Goal: Information Seeking & Learning: Learn about a topic

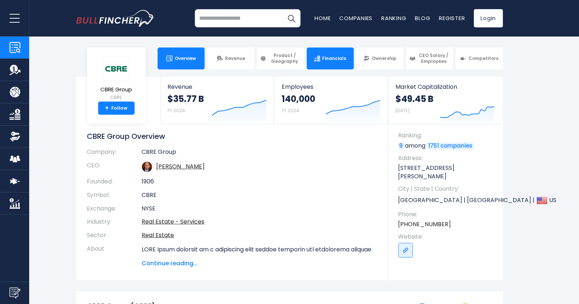
click at [329, 62] on link "Financials" at bounding box center [330, 58] width 47 height 22
click at [341, 60] on span "Financials" at bounding box center [335, 58] width 24 height 6
click at [340, 65] on link "Financials" at bounding box center [330, 58] width 47 height 22
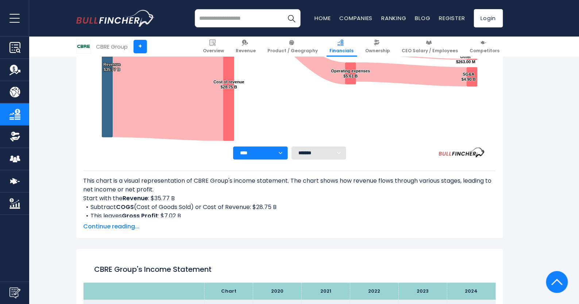
scroll to position [230, 0]
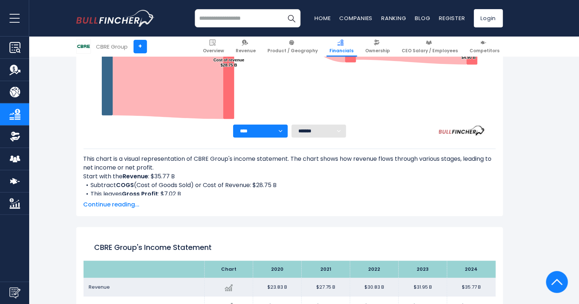
click at [113, 203] on span "Continue reading..." at bounding box center [290, 204] width 412 height 9
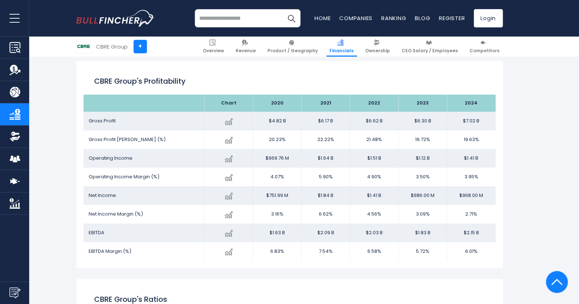
scroll to position [1197, 0]
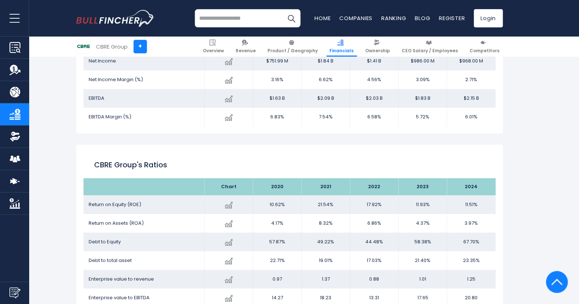
scroll to position [1343, 0]
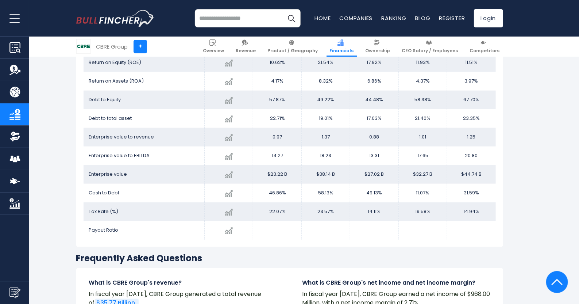
scroll to position [1453, 0]
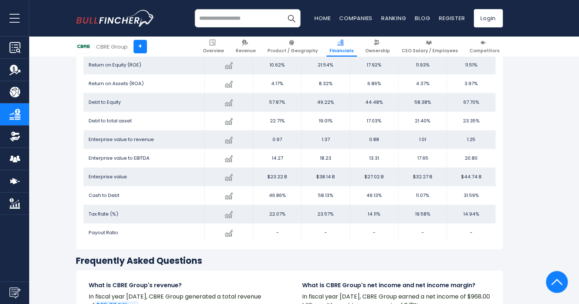
click at [325, 7] on div "Recent searches Mastercard Incorporated Datadog MicroStrategy Incorporated Robi…" at bounding box center [289, 18] width 427 height 36
click at [260, 21] on input "search" at bounding box center [248, 18] width 106 height 18
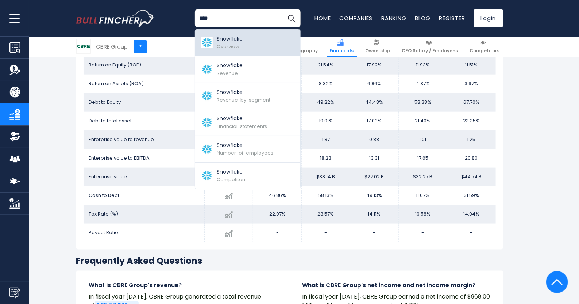
type input "****"
click at [228, 40] on p "Snowflake" at bounding box center [230, 39] width 26 height 8
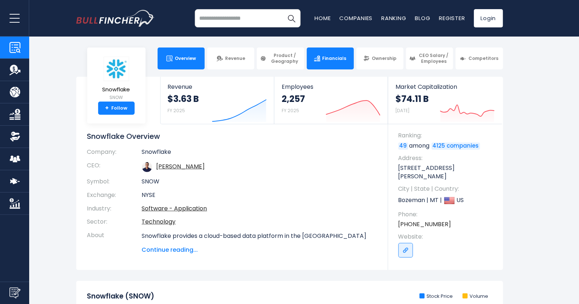
click at [336, 59] on span "Financials" at bounding box center [335, 58] width 24 height 6
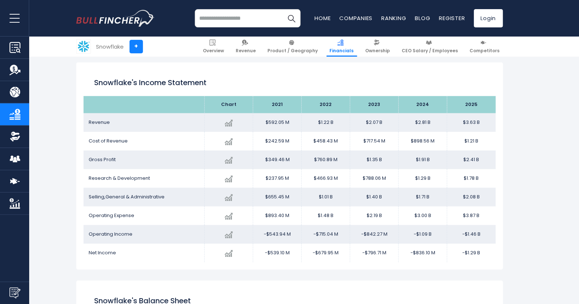
scroll to position [103, 0]
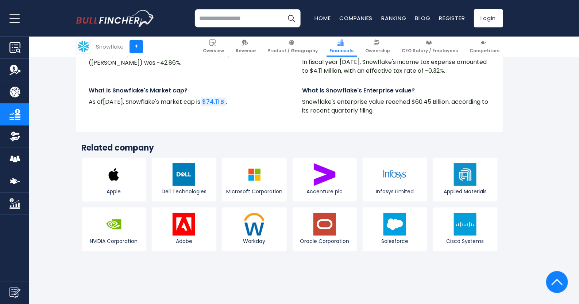
scroll to position [1423, 0]
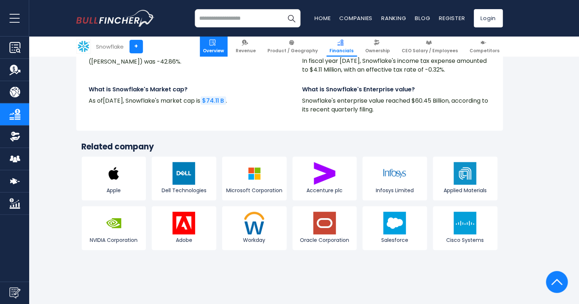
click at [224, 50] on span "Overview" at bounding box center [213, 51] width 21 height 6
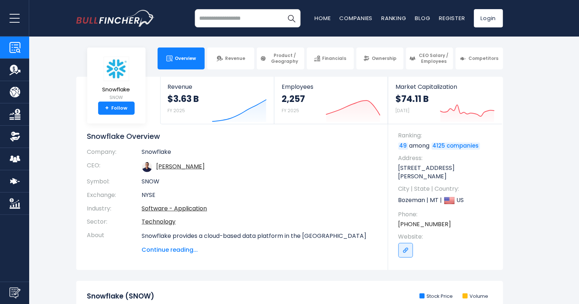
click at [173, 250] on span "Continue reading..." at bounding box center [259, 249] width 235 height 9
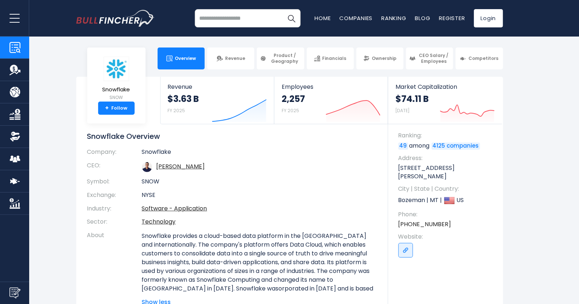
click at [539, 234] on section "Snowflake SNOW + Follow Revenue $3.63 B FY 2025 Created with Highcharts 12.1.2 …" at bounding box center [289, 198] width 579 height 242
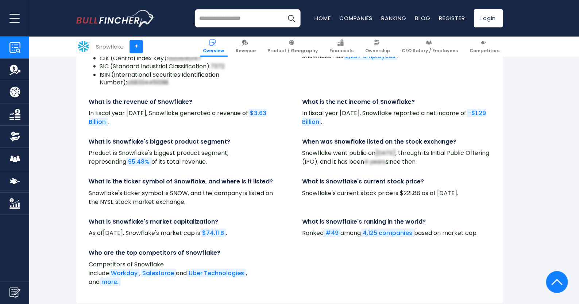
scroll to position [2554, 0]
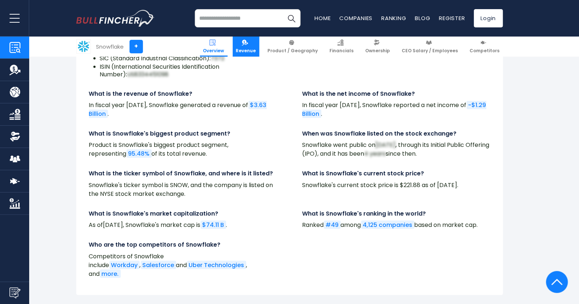
click at [254, 48] on span "Revenue" at bounding box center [246, 51] width 20 height 6
click at [248, 41] on img at bounding box center [245, 42] width 6 height 6
click at [255, 54] on link "Revenue" at bounding box center [246, 46] width 27 height 20
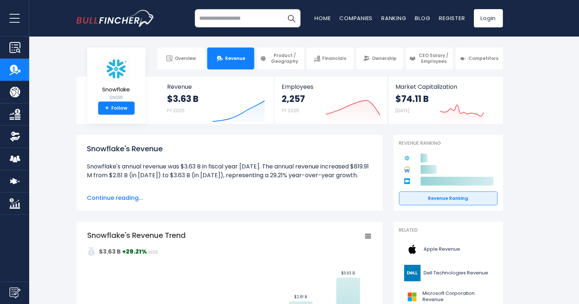
click at [107, 193] on span "Continue reading..." at bounding box center [229, 197] width 285 height 9
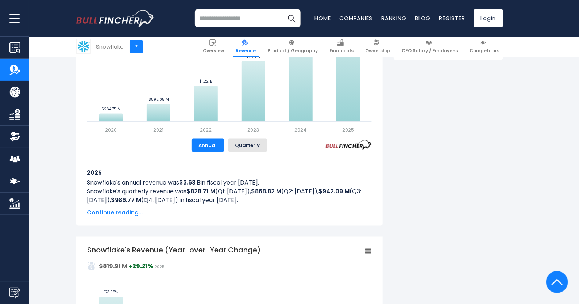
scroll to position [420, 0]
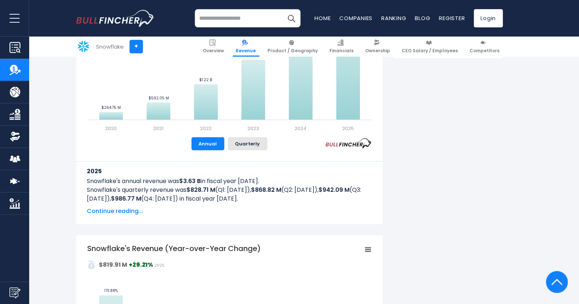
click at [132, 213] on span "Continue reading..." at bounding box center [229, 211] width 285 height 9
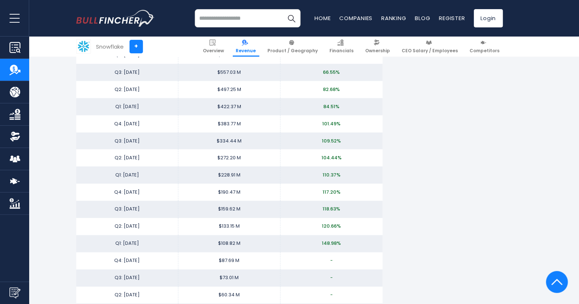
scroll to position [1532, 0]
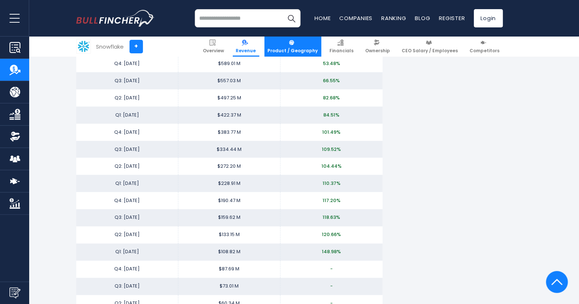
click at [304, 46] on link "Product / Geography" at bounding box center [293, 46] width 57 height 20
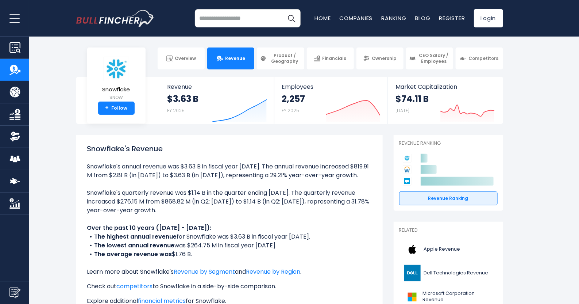
scroll to position [0, 0]
click at [284, 55] on span "Product / Geography" at bounding box center [285, 58] width 32 height 11
click at [277, 69] on link "Product / Geography" at bounding box center [280, 58] width 47 height 22
click at [283, 61] on span "Product / Geography" at bounding box center [285, 58] width 32 height 11
click at [280, 54] on span "Product / Geography" at bounding box center [285, 58] width 32 height 11
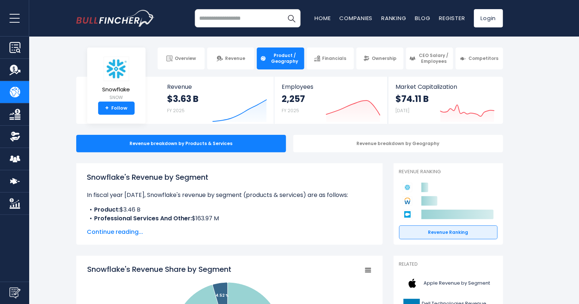
click at [132, 231] on span "Continue reading..." at bounding box center [229, 231] width 285 height 9
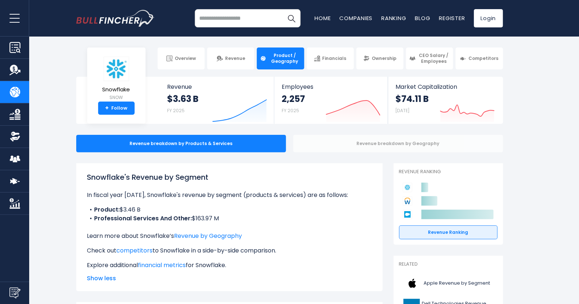
click at [412, 145] on div "Revenue breakdown by Geography" at bounding box center [398, 144] width 210 height 18
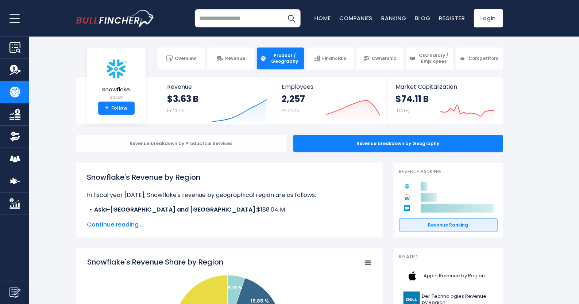
click at [119, 222] on span "Continue reading..." at bounding box center [229, 224] width 285 height 9
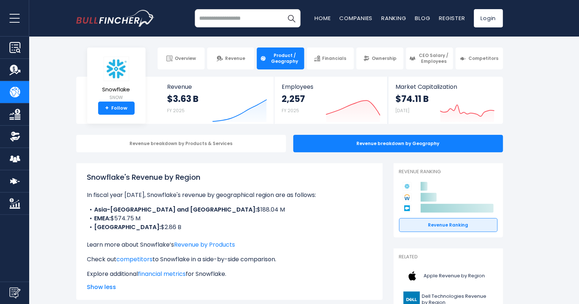
click at [425, 55] on span "CEO Salary / Employees" at bounding box center [434, 58] width 32 height 11
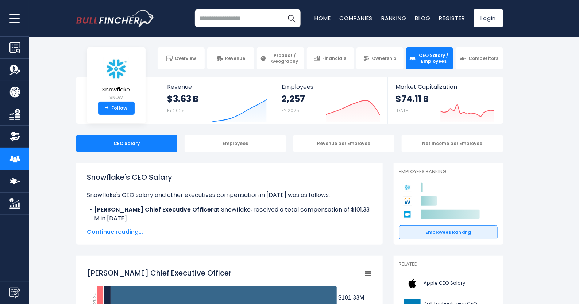
click at [127, 232] on span "Continue reading..." at bounding box center [229, 231] width 285 height 9
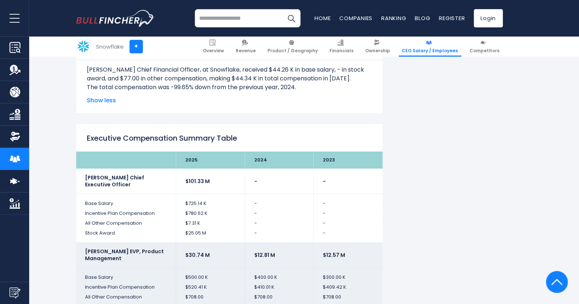
scroll to position [1404, 0]
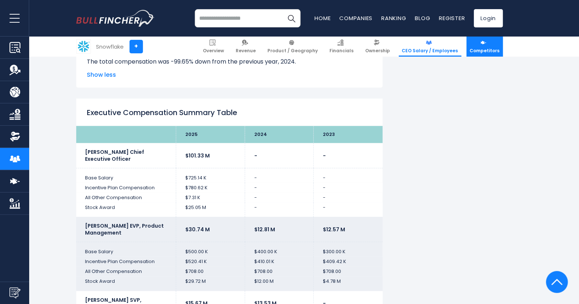
click at [484, 46] on link "Competitors" at bounding box center [485, 46] width 36 height 20
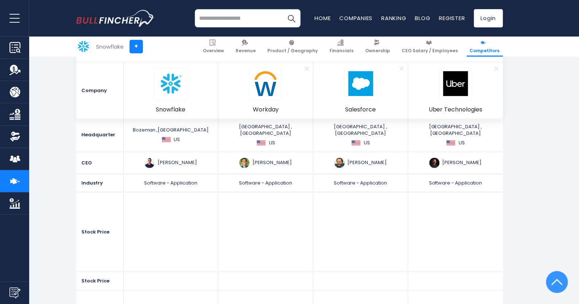
scroll to position [128, 0]
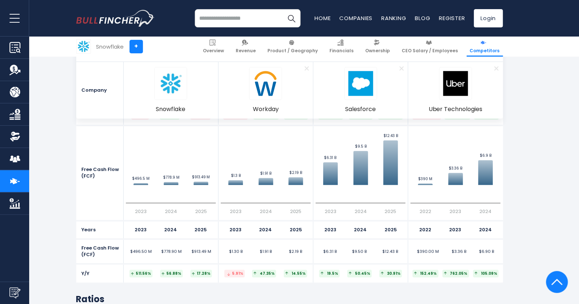
scroll to position [2919, 0]
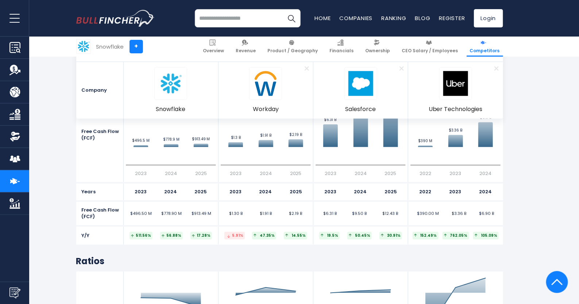
click at [232, 27] on div "Recent searches Mastercard Incorporated Datadog MicroStrategy Incorporated Robi…" at bounding box center [289, 18] width 427 height 36
click at [236, 20] on input "search" at bounding box center [248, 18] width 106 height 18
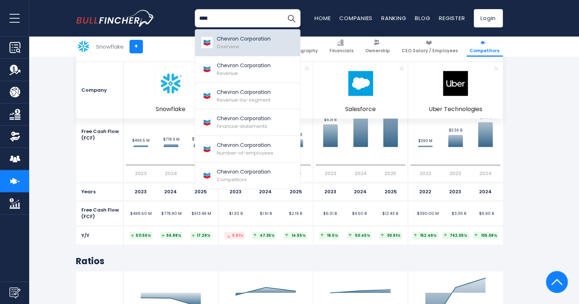
type input "****"
click at [244, 43] on div "Chevron Corporation Overview" at bounding box center [244, 42] width 54 height 15
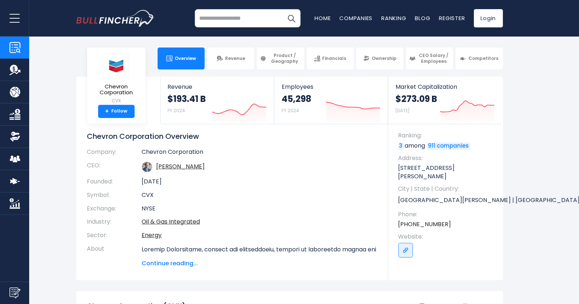
click at [304, 176] on td "Sep 10, 1879" at bounding box center [259, 181] width 235 height 13
click at [337, 55] on span "Financials" at bounding box center [335, 58] width 24 height 6
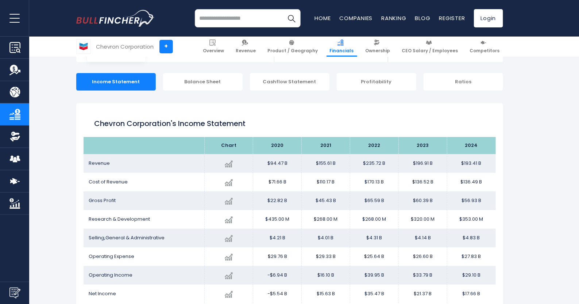
scroll to position [103, 0]
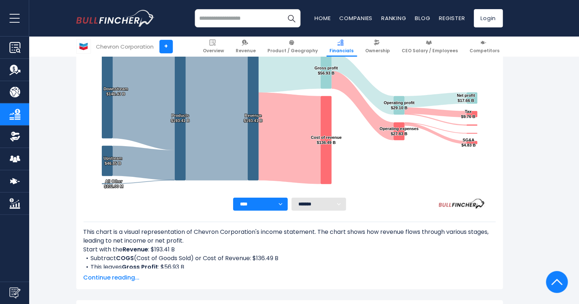
scroll to position [175, 0]
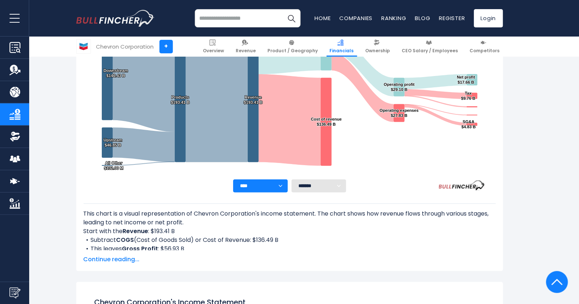
click at [123, 258] on span "Continue reading..." at bounding box center [290, 259] width 412 height 9
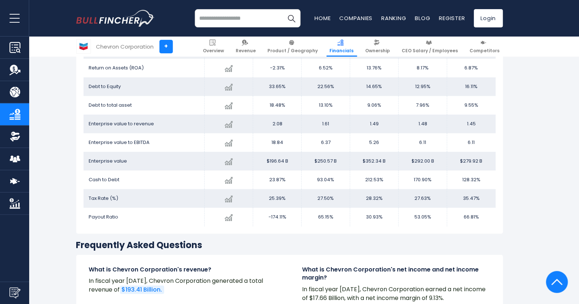
scroll to position [1580, 0]
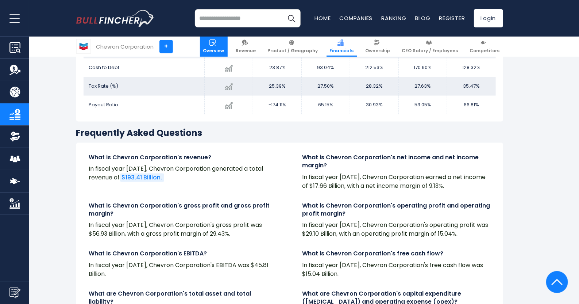
click at [221, 46] on link "Overview" at bounding box center [214, 46] width 28 height 20
click at [224, 48] on span "Overview" at bounding box center [213, 51] width 21 height 6
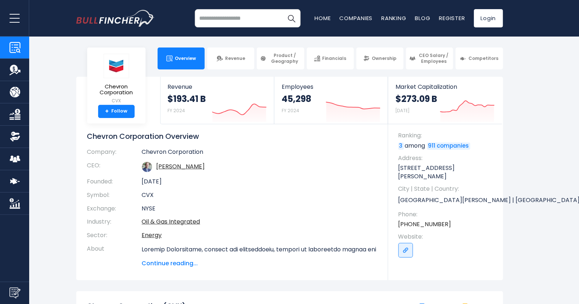
click at [180, 263] on span "Continue reading..." at bounding box center [259, 263] width 235 height 9
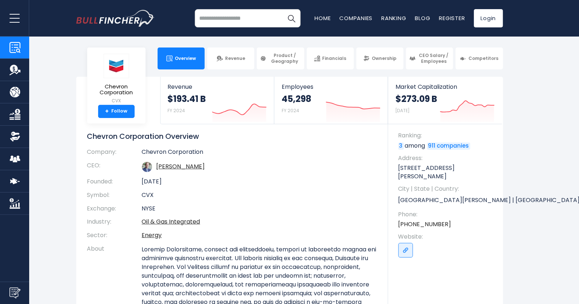
click at [510, 220] on section "Chevron Corporation CVX + Follow Revenue $193.41 B FY 2024 Created with Highcha…" at bounding box center [289, 248] width 579 height 343
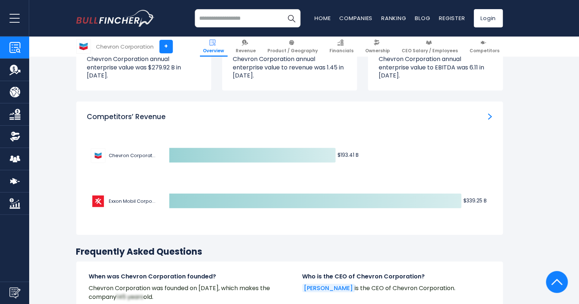
scroll to position [2444, 0]
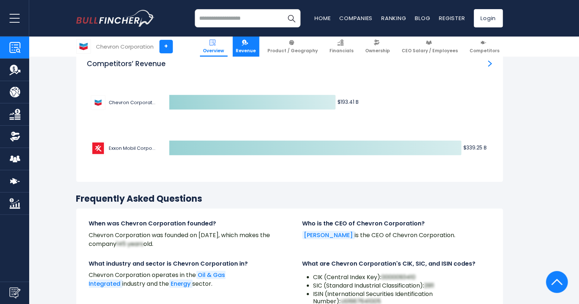
click at [248, 42] on img at bounding box center [245, 42] width 6 height 6
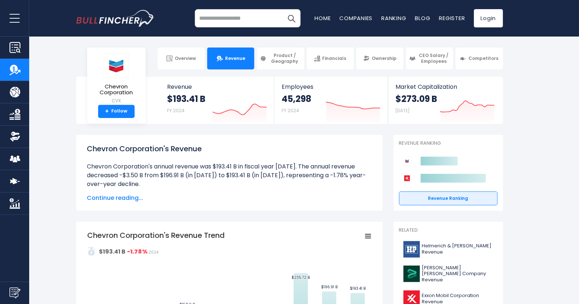
click at [113, 189] on div "Chevron Corporation's Revenue Chevron Corporation's annual revenue was $193.41 …" at bounding box center [229, 172] width 285 height 59
click at [120, 193] on div "Chevron Corporation's Revenue Chevron Corporation's annual revenue was $193.41 …" at bounding box center [229, 172] width 285 height 59
click at [126, 199] on span "Continue reading..." at bounding box center [229, 197] width 285 height 9
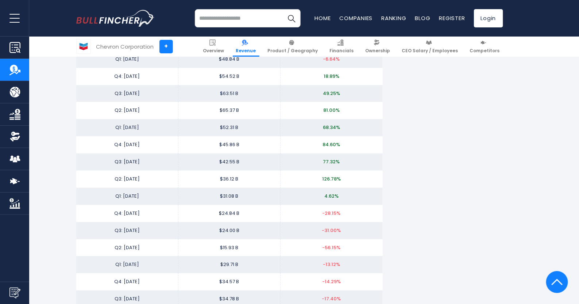
scroll to position [1368, 0]
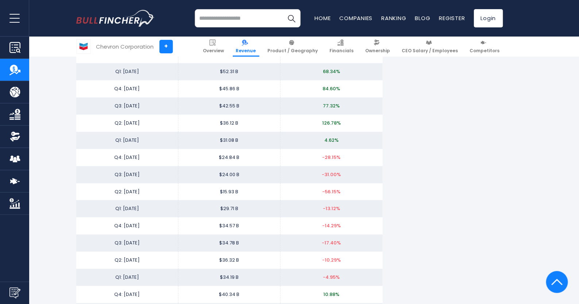
click at [306, 44] on link "Product / Geography" at bounding box center [293, 46] width 57 height 20
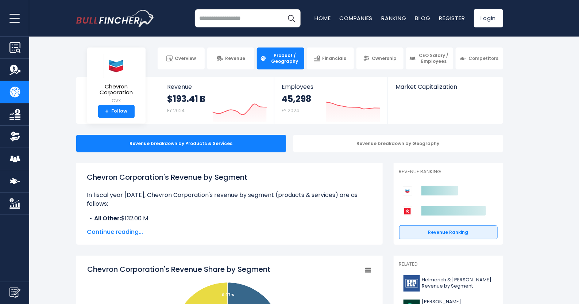
click at [116, 229] on span "Continue reading..." at bounding box center [229, 231] width 285 height 9
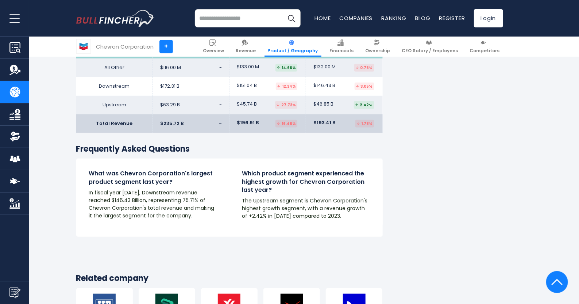
scroll to position [1258, 0]
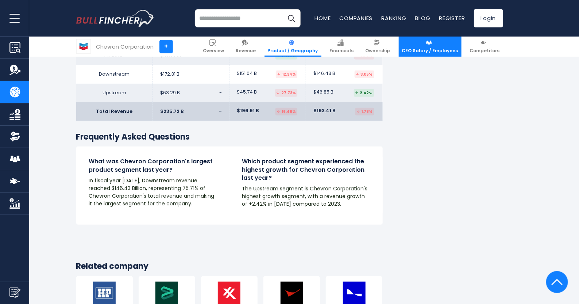
click at [432, 43] on img at bounding box center [429, 42] width 6 height 6
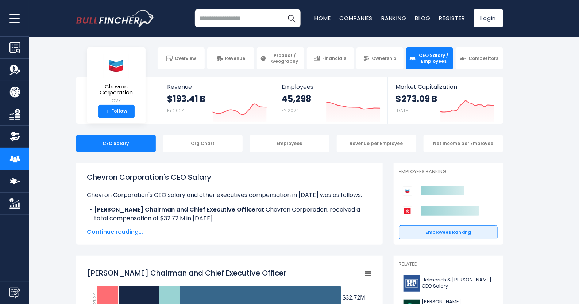
click at [132, 230] on span "Continue reading..." at bounding box center [229, 231] width 285 height 9
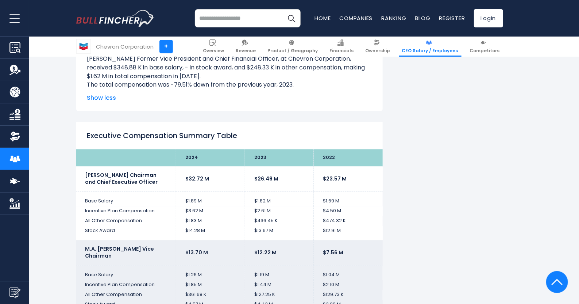
scroll to position [1678, 0]
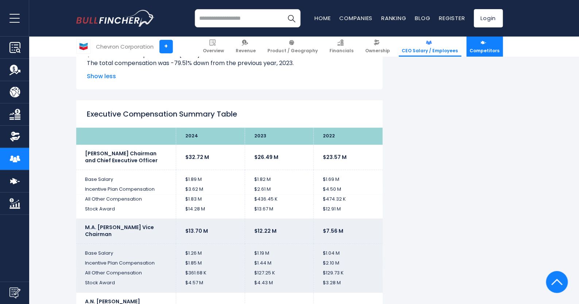
click at [491, 46] on link "Competitors" at bounding box center [485, 46] width 36 height 20
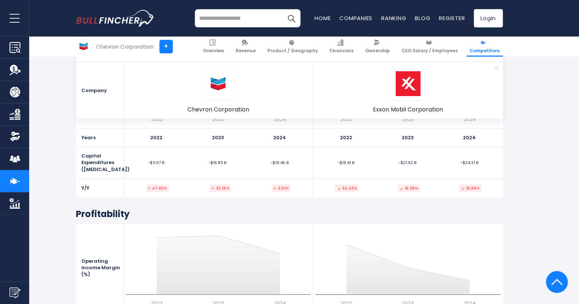
scroll to position [2402, 0]
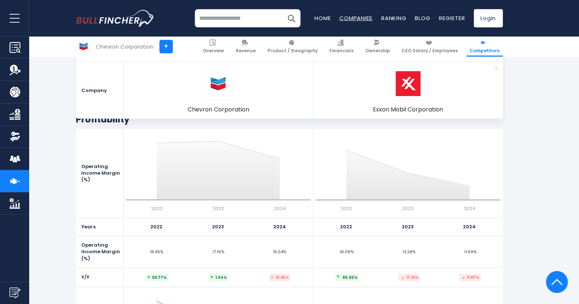
click at [352, 17] on link "Companies" at bounding box center [356, 18] width 33 height 8
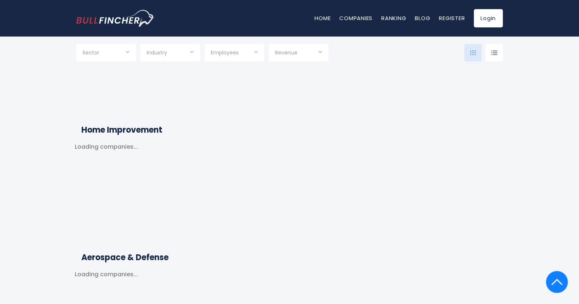
scroll to position [5528, 0]
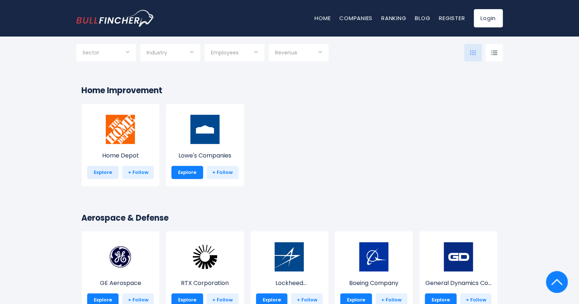
click at [106, 171] on link "Explore" at bounding box center [103, 172] width 32 height 13
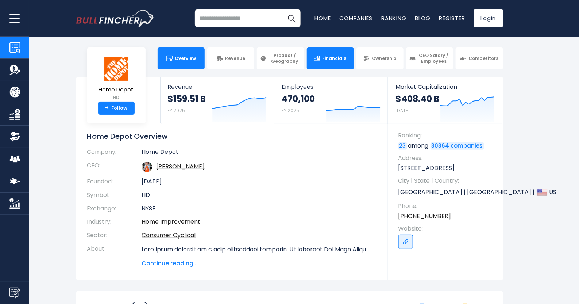
click at [331, 66] on link "Financials" at bounding box center [330, 58] width 47 height 22
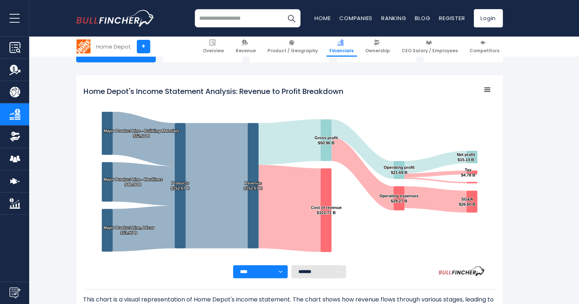
scroll to position [93, 0]
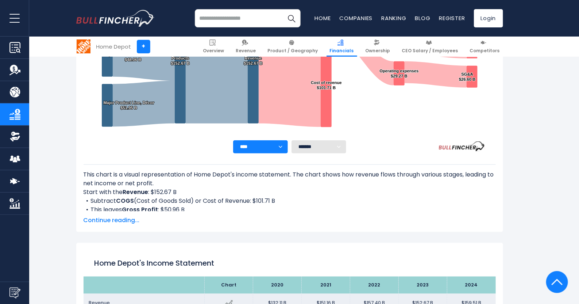
click at [122, 218] on span "Continue reading..." at bounding box center [290, 220] width 412 height 9
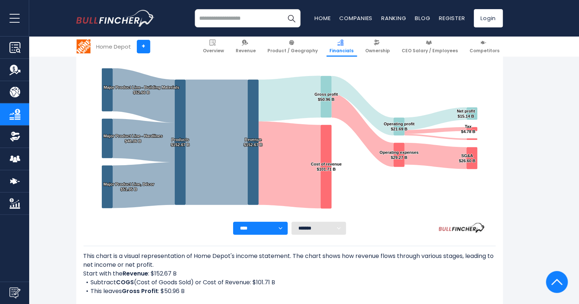
scroll to position [90, 0]
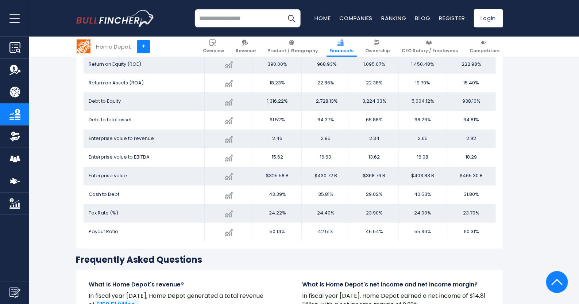
scroll to position [1659, 0]
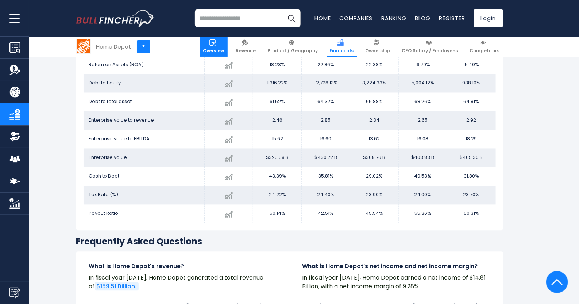
click at [224, 49] on span "Overview" at bounding box center [213, 51] width 21 height 6
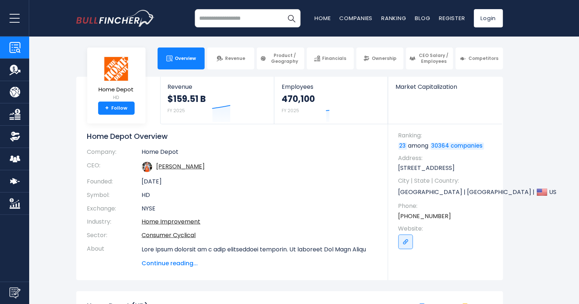
click at [174, 267] on div "Home Depot HD + Follow Revenue $159.51 B FY 2025 Created with Highcharts 12.1.2…" at bounding box center [289, 178] width 427 height 203
click at [177, 262] on span "Continue reading..." at bounding box center [259, 263] width 235 height 9
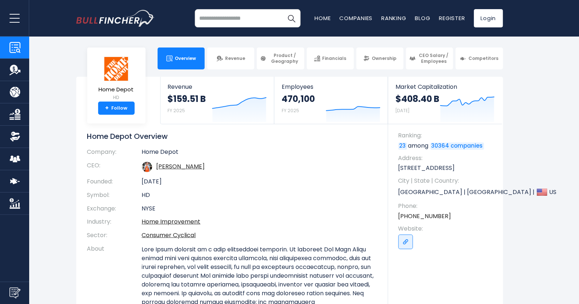
click at [553, 200] on section "Home Depot HD + Follow Revenue $159.51 B FY 2025 Created with Highcharts 12.1.2…" at bounding box center [289, 239] width 579 height 325
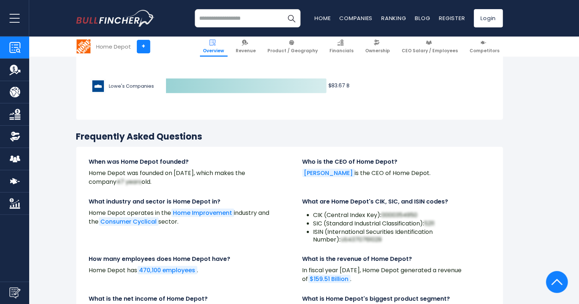
scroll to position [2499, 0]
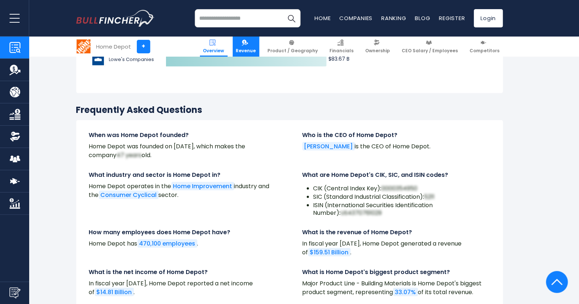
click at [256, 50] on span "Revenue" at bounding box center [246, 51] width 20 height 6
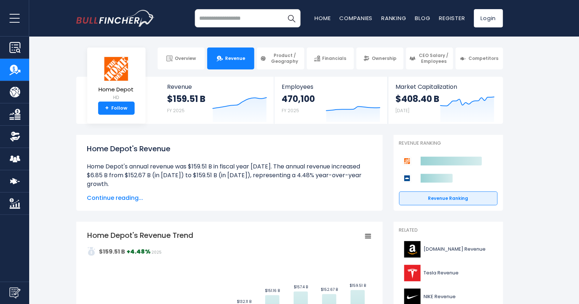
click at [117, 196] on span "Continue reading..." at bounding box center [229, 197] width 285 height 9
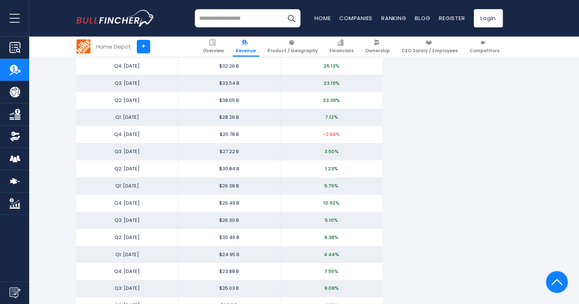
scroll to position [1477, 0]
